Goal: Task Accomplishment & Management: Manage account settings

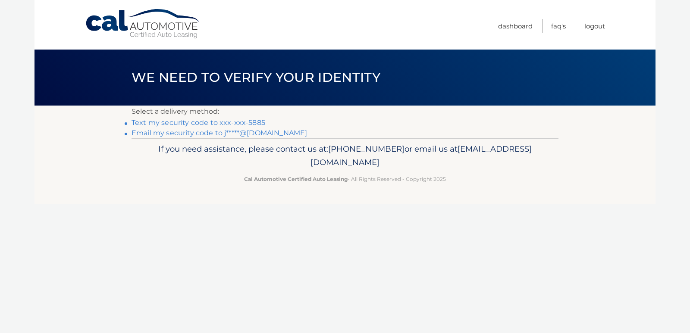
click at [245, 123] on link "Text my security code to xxx-xxx-5885" at bounding box center [199, 123] width 134 height 8
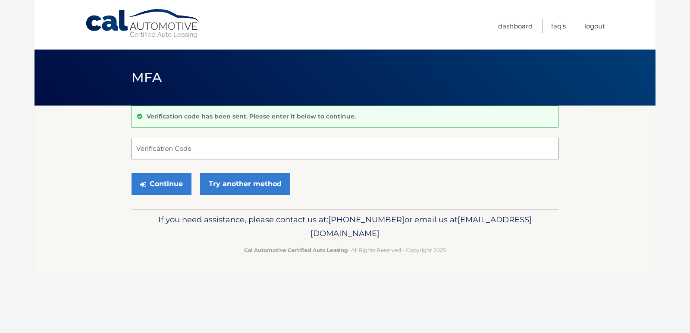
click at [294, 149] on input "Verification Code" at bounding box center [345, 149] width 427 height 22
type input "457478"
click at [152, 183] on button "Continue" at bounding box center [162, 184] width 60 height 22
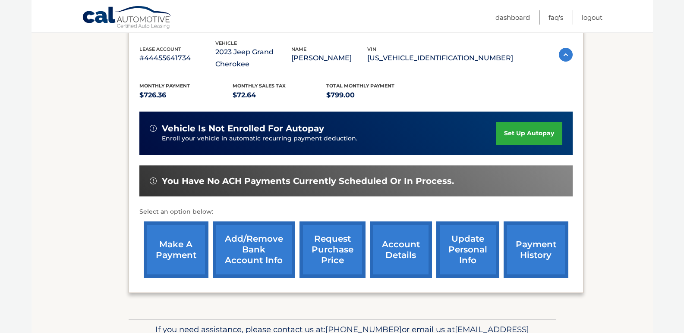
scroll to position [173, 0]
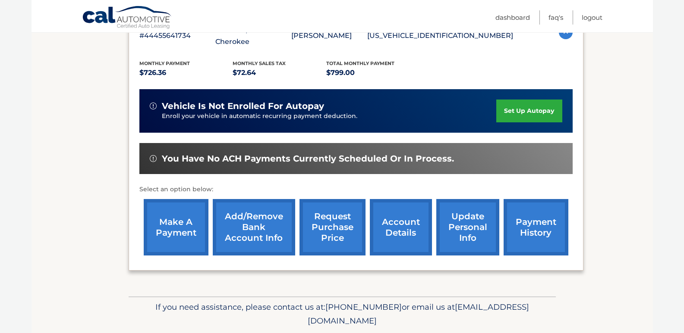
click at [328, 233] on link "request purchase price" at bounding box center [332, 227] width 66 height 57
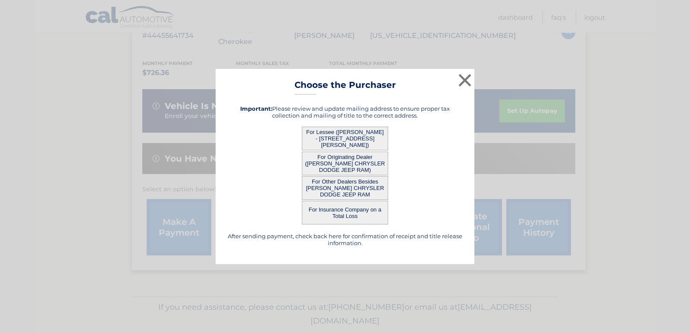
click at [362, 143] on button "For Lessee ([PERSON_NAME] - [STREET_ADDRESS][PERSON_NAME])" at bounding box center [345, 139] width 86 height 24
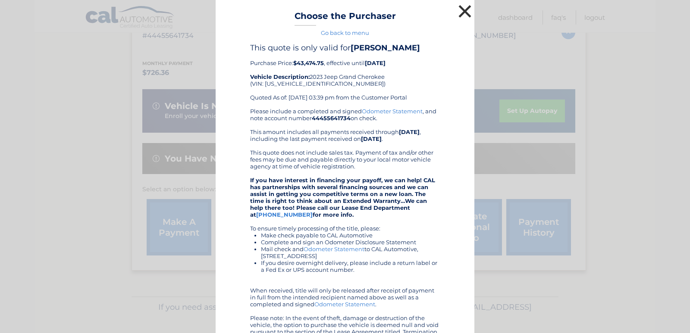
click at [458, 11] on button "×" at bounding box center [464, 11] width 17 height 17
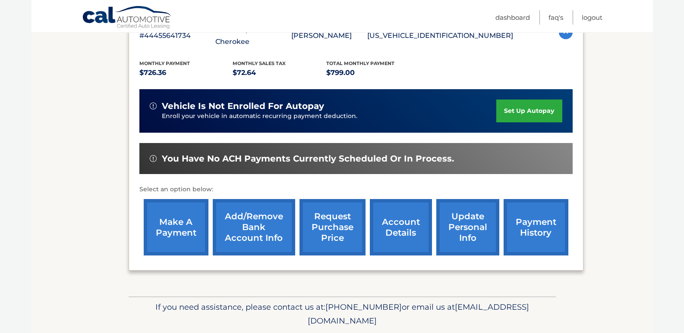
click at [399, 220] on link "account details" at bounding box center [401, 227] width 62 height 57
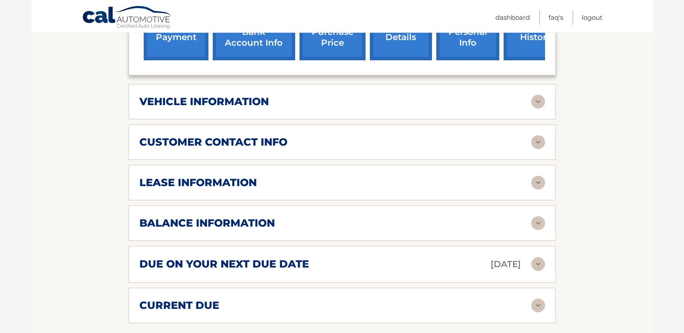
scroll to position [388, 0]
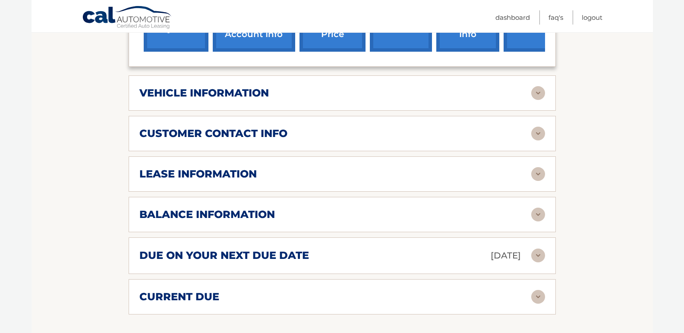
click at [223, 91] on h2 "vehicle information" at bounding box center [203, 93] width 129 height 13
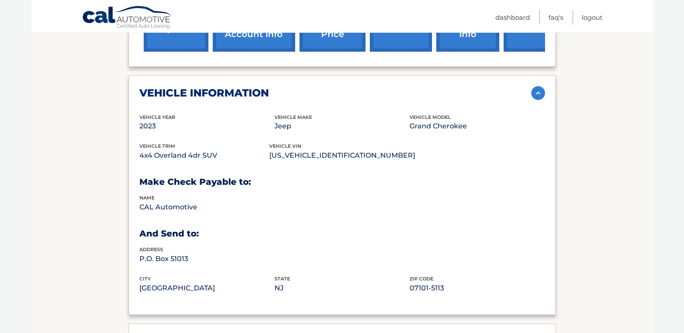
click at [205, 89] on h2 "vehicle information" at bounding box center [203, 93] width 129 height 13
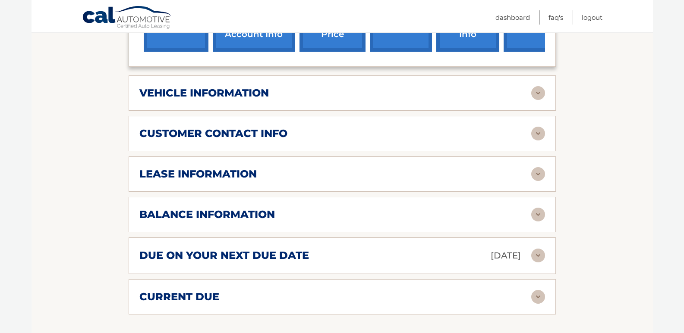
click at [203, 135] on h2 "customer contact info" at bounding box center [213, 133] width 148 height 13
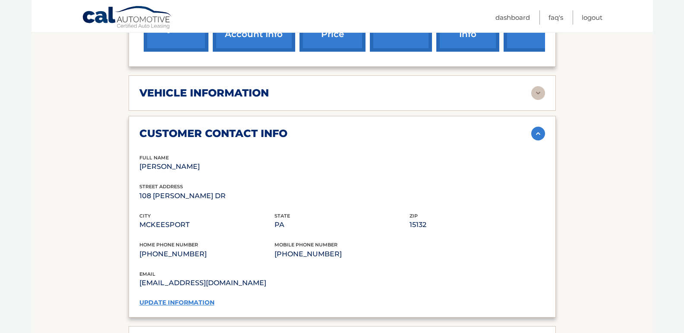
click at [203, 135] on h2 "customer contact info" at bounding box center [213, 133] width 148 height 13
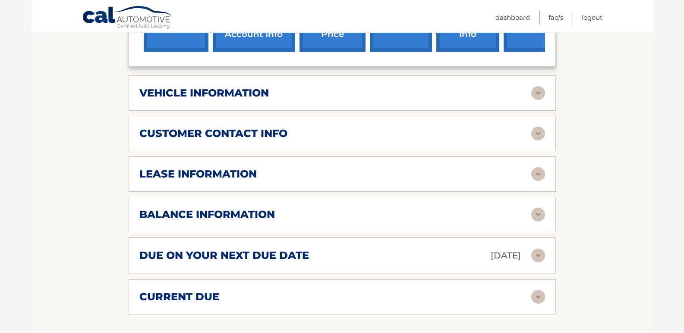
click at [193, 174] on h2 "lease information" at bounding box center [197, 174] width 117 height 13
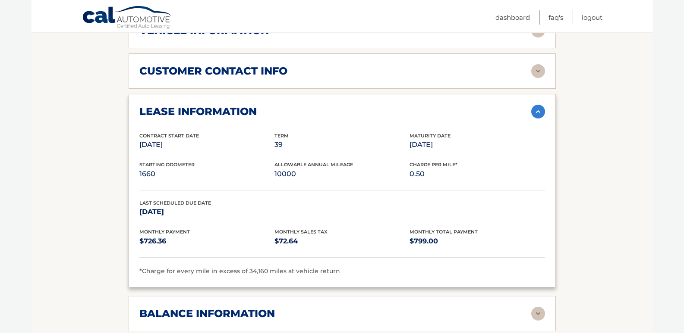
scroll to position [431, 0]
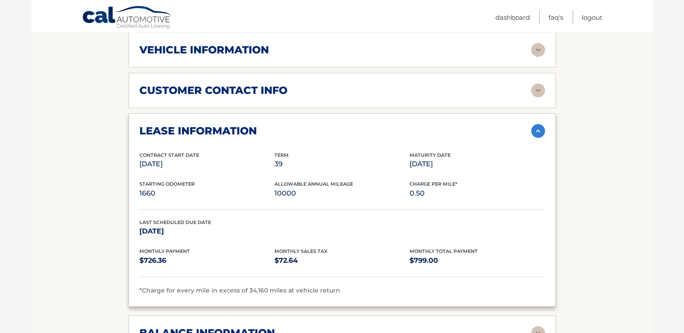
click at [195, 129] on h2 "lease information" at bounding box center [197, 131] width 117 height 13
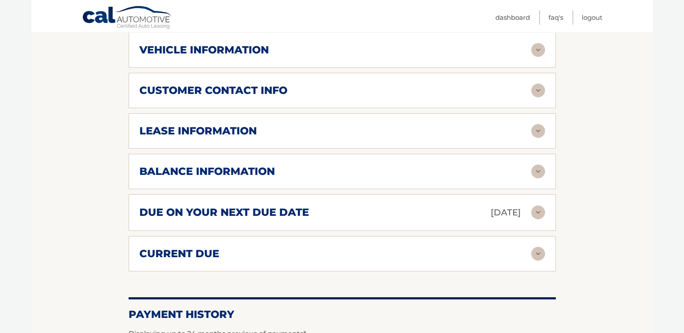
click at [198, 165] on div "balance information" at bounding box center [341, 172] width 405 height 14
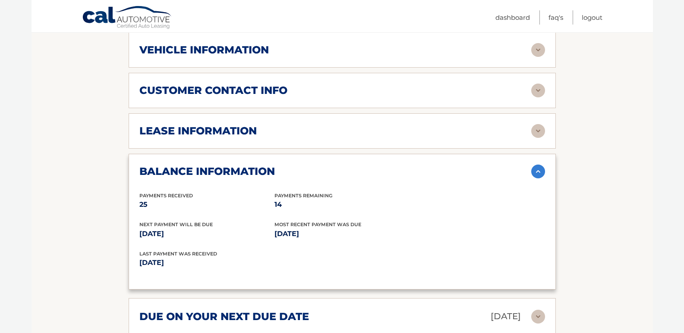
click at [150, 170] on h2 "balance information" at bounding box center [206, 171] width 135 height 13
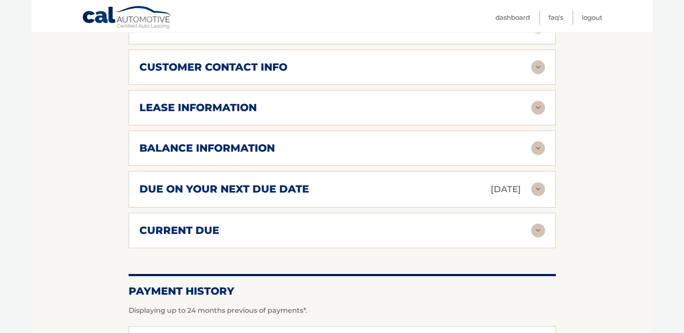
scroll to position [474, 0]
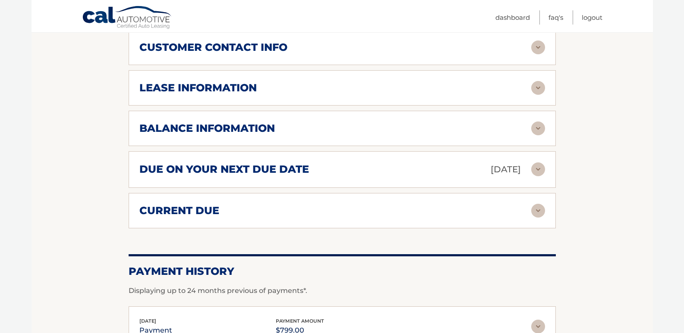
click at [227, 171] on h2 "due on your next due date" at bounding box center [224, 169] width 170 height 13
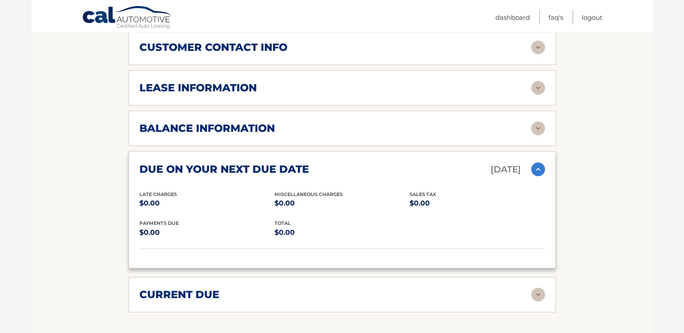
click at [227, 171] on h2 "due on your next due date" at bounding box center [224, 169] width 170 height 13
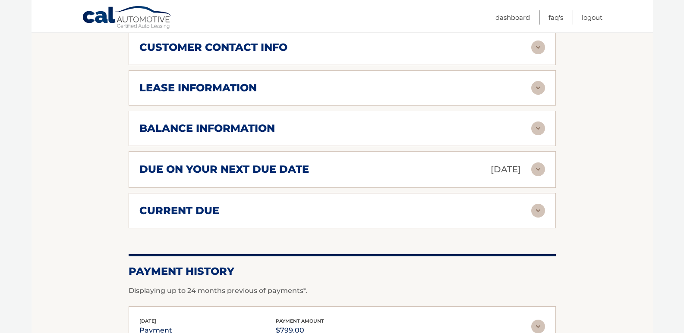
click at [207, 207] on h2 "current due" at bounding box center [179, 210] width 80 height 13
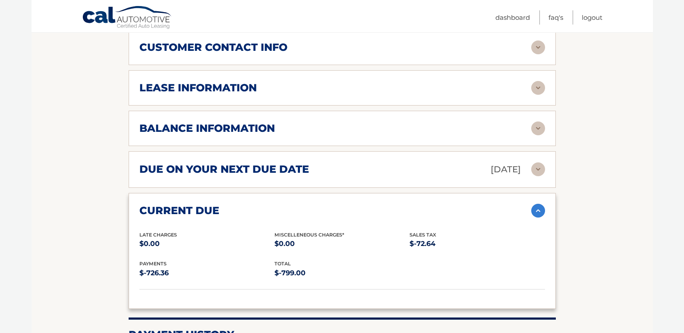
click at [207, 207] on h2 "current due" at bounding box center [179, 210] width 80 height 13
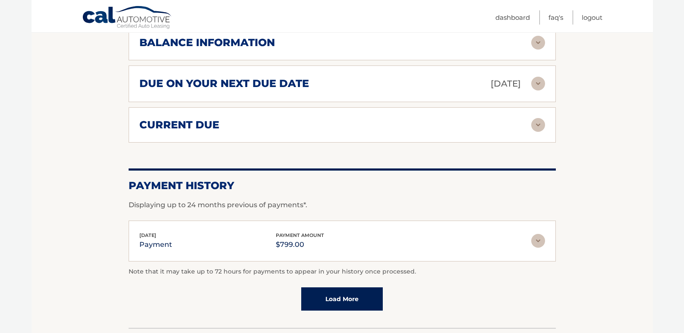
scroll to position [561, 0]
click at [211, 195] on div "Payment History Displaying up to 24 months previous of payments*." at bounding box center [342, 189] width 427 height 42
click at [213, 186] on h2 "Payment History" at bounding box center [342, 185] width 427 height 13
click at [337, 293] on link "Load More" at bounding box center [342, 298] width 82 height 23
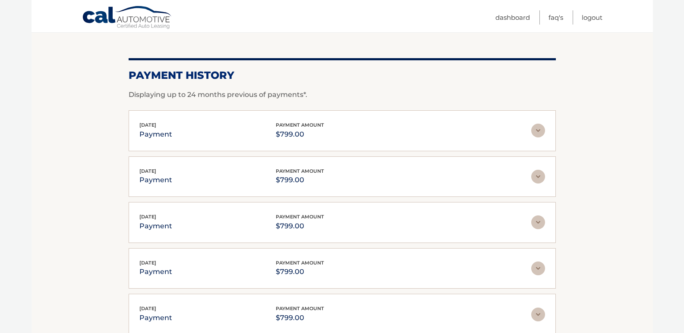
scroll to position [733, 0]
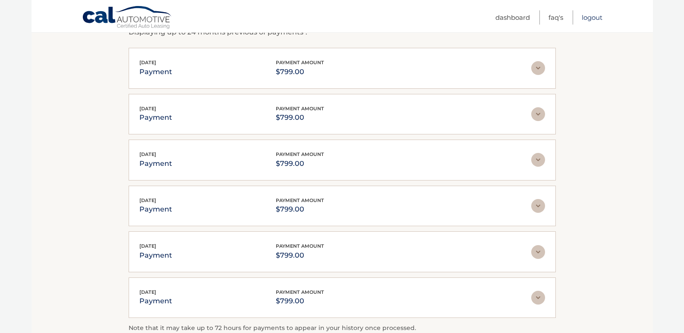
click at [586, 19] on link "Logout" at bounding box center [591, 17] width 21 height 14
